Goal: Task Accomplishment & Management: Manage account settings

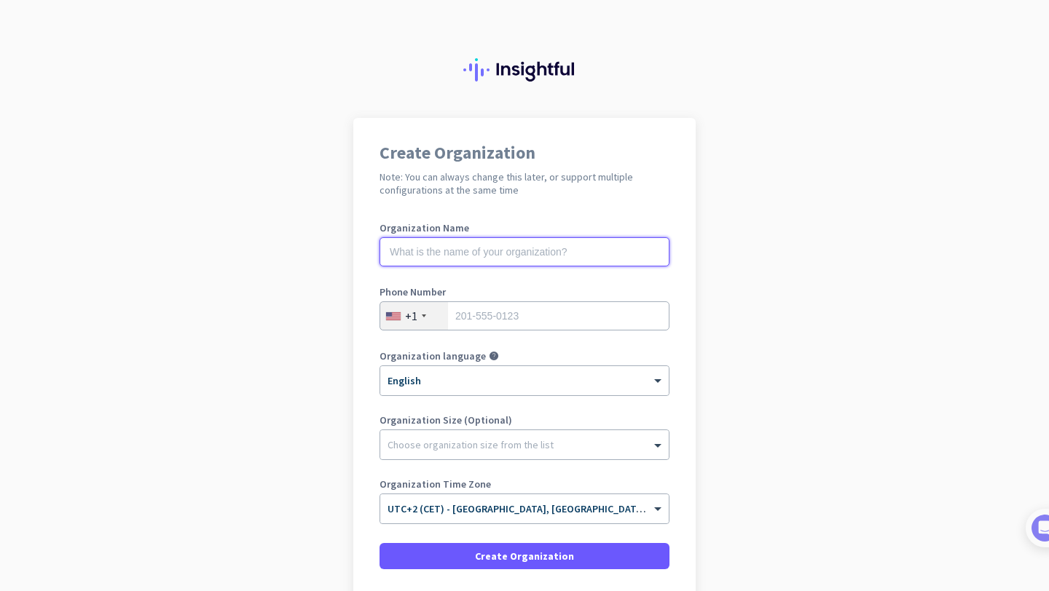
click at [467, 244] on input "text" at bounding box center [525, 251] width 290 height 29
type input "new org"
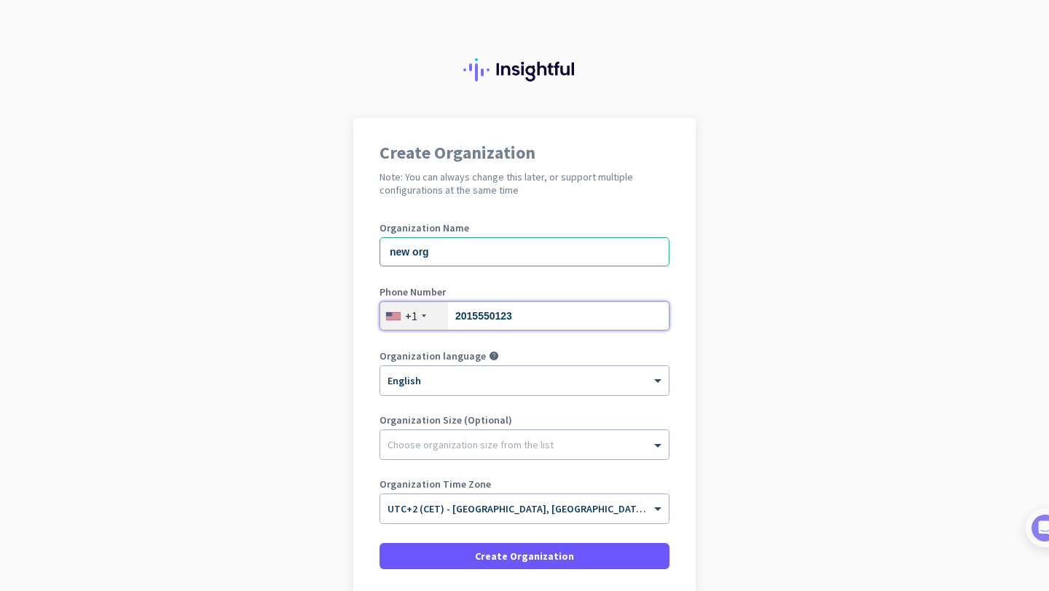
type input "2015550123"
click at [455, 447] on div at bounding box center [524, 441] width 288 height 15
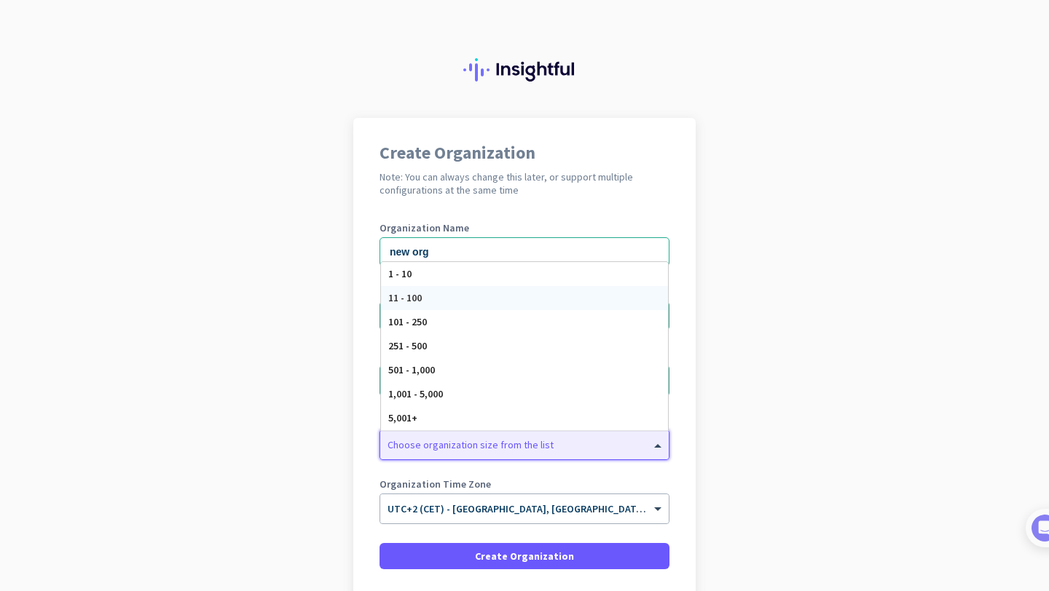
click at [457, 296] on div "11 - 100" at bounding box center [524, 298] width 287 height 24
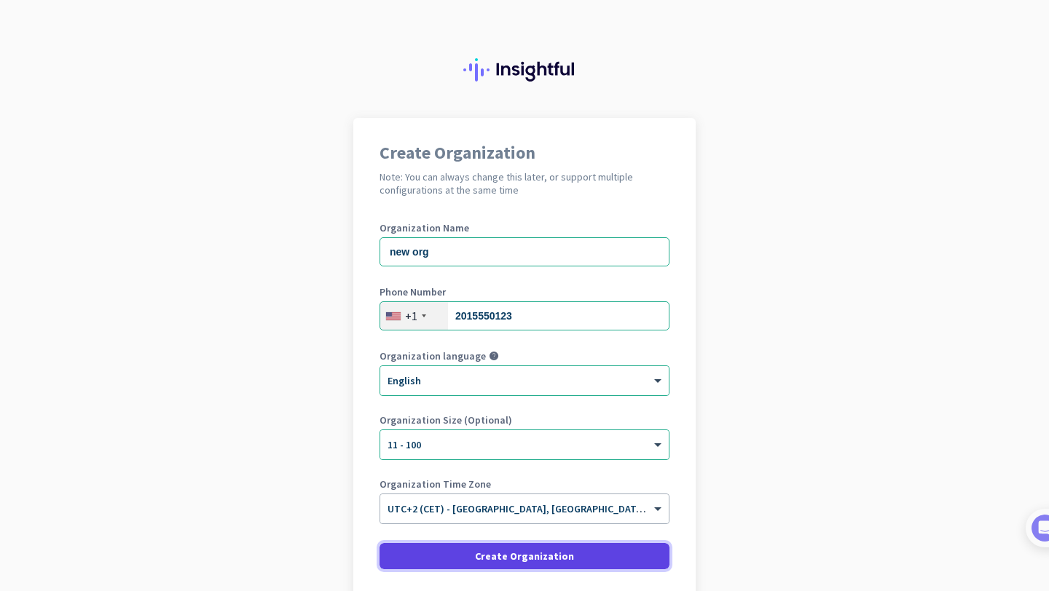
click at [467, 572] on span at bounding box center [525, 556] width 290 height 35
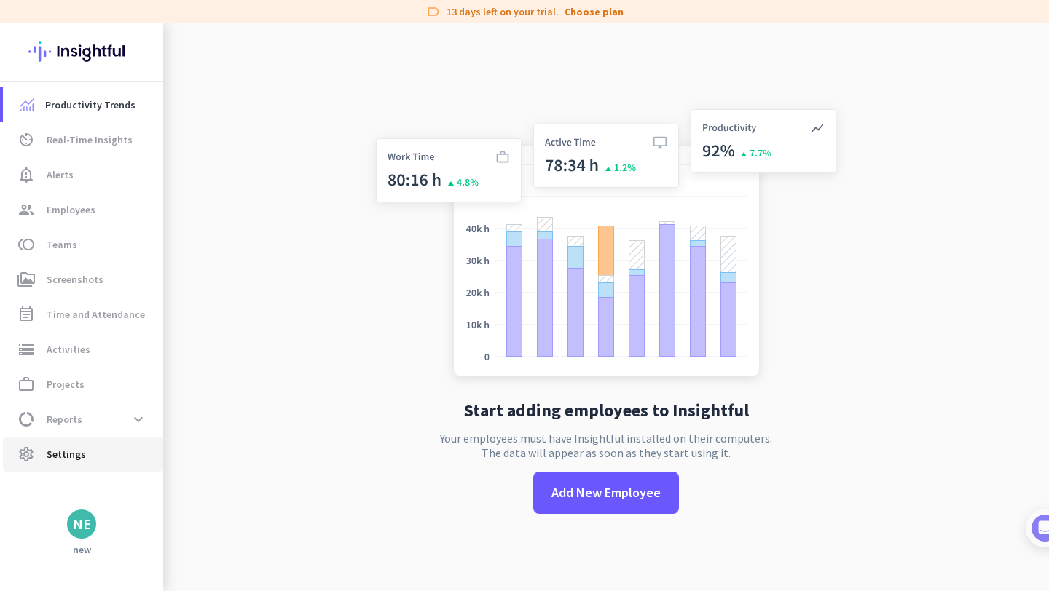
click at [101, 463] on span "settings Settings" at bounding box center [83, 454] width 137 height 17
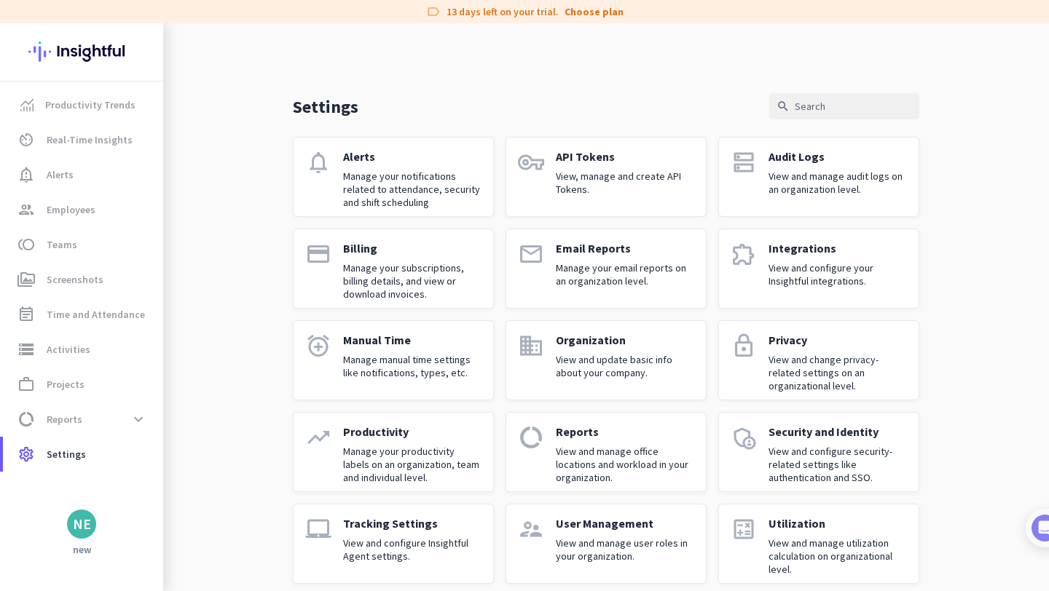
click at [628, 446] on p "View and manage office locations and workload in your organization." at bounding box center [625, 464] width 138 height 39
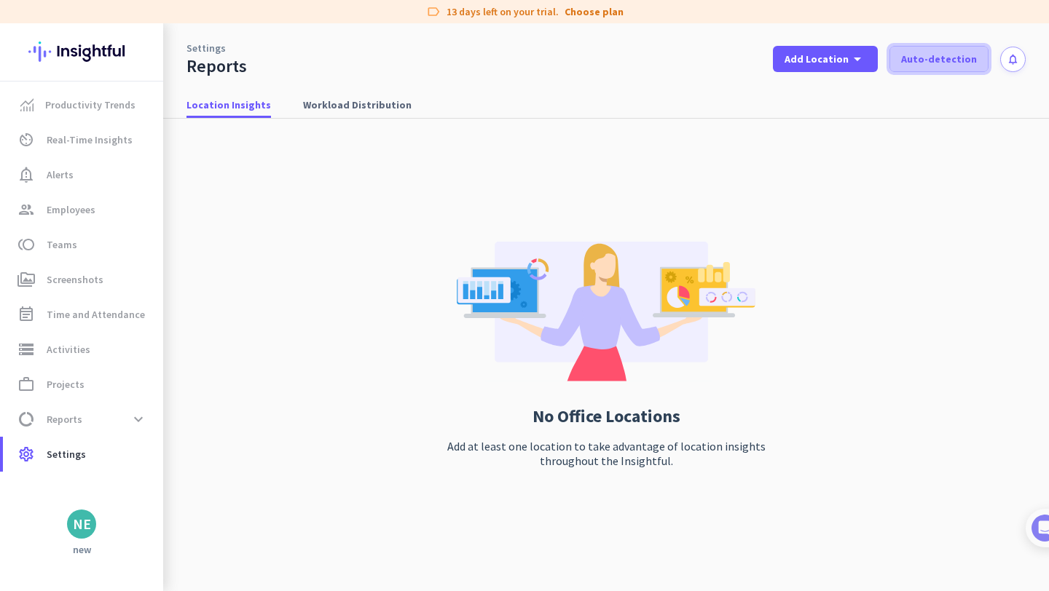
click at [901, 62] on span "Auto-detection" at bounding box center [939, 59] width 76 height 15
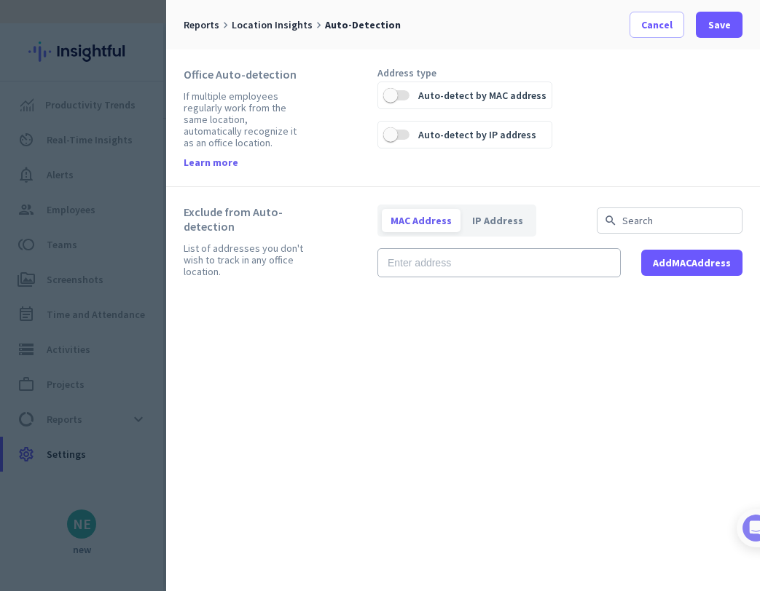
click at [412, 100] on label "Auto-detect by MAC address" at bounding box center [480, 95] width 142 height 26
click at [409, 100] on button "Auto-detect by MAC address" at bounding box center [396, 95] width 26 height 26
drag, startPoint x: 715, startPoint y: 42, endPoint x: 716, endPoint y: 34, distance: 8.9
click at [715, 42] on div "Reports keyboard_arrow_right Location Insights keyboard_arrow_right Auto-detect…" at bounding box center [463, 25] width 594 height 50
click at [716, 33] on span at bounding box center [719, 24] width 47 height 35
